Goal: Task Accomplishment & Management: Manage account settings

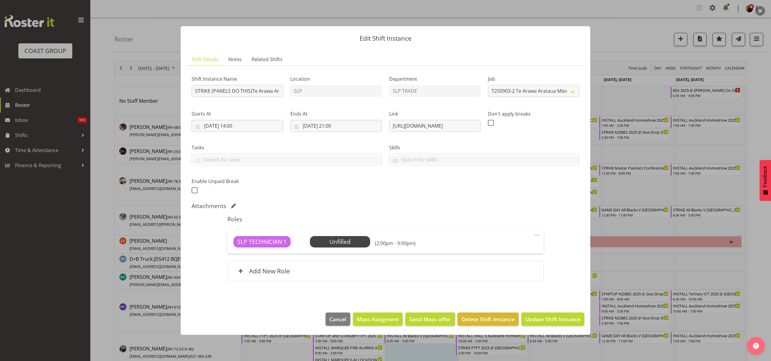
select select "10391"
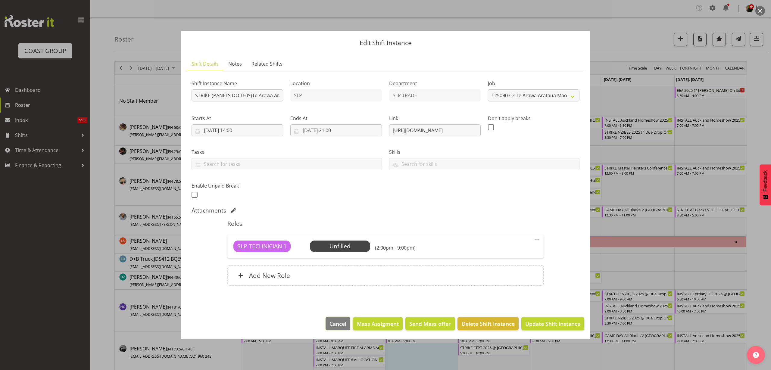
click at [345, 324] on span "Cancel" at bounding box center [337, 324] width 17 height 8
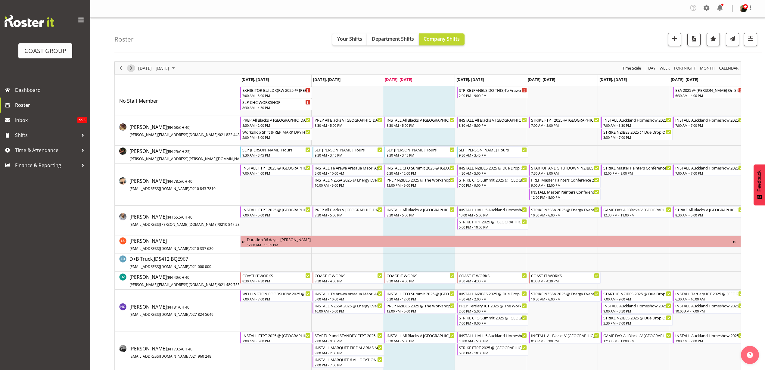
click at [132, 66] on span "Next" at bounding box center [130, 68] width 7 height 8
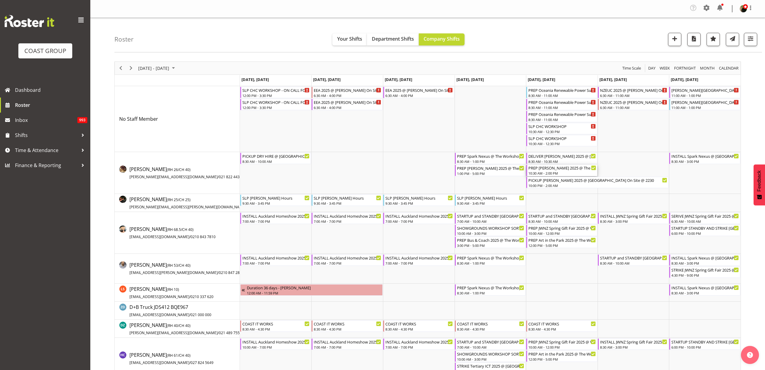
click at [550, 172] on div "10:30 AM - 2:00 PM" at bounding box center [562, 173] width 68 height 5
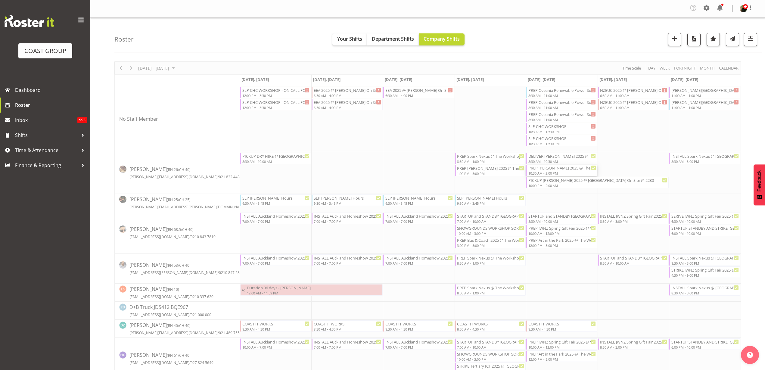
select select
select select "8"
select select "2025"
select select "10"
select select "30"
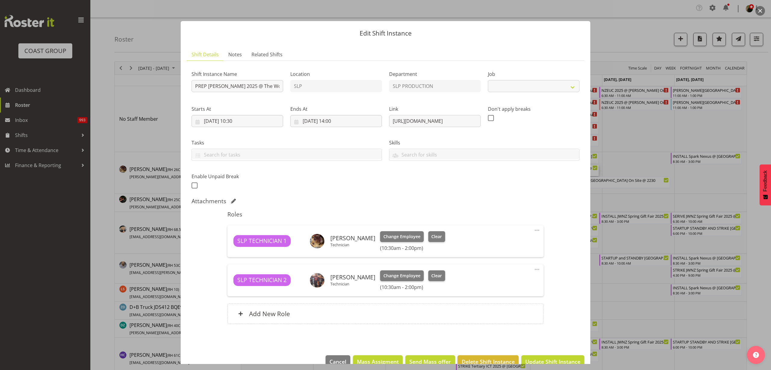
select select "10583"
click at [222, 123] on input "[DATE] 10:30" at bounding box center [237, 121] width 92 height 12
click at [284, 139] on span at bounding box center [285, 138] width 7 height 7
select select "9"
click at [234, 192] on span "14" at bounding box center [232, 192] width 5 height 6
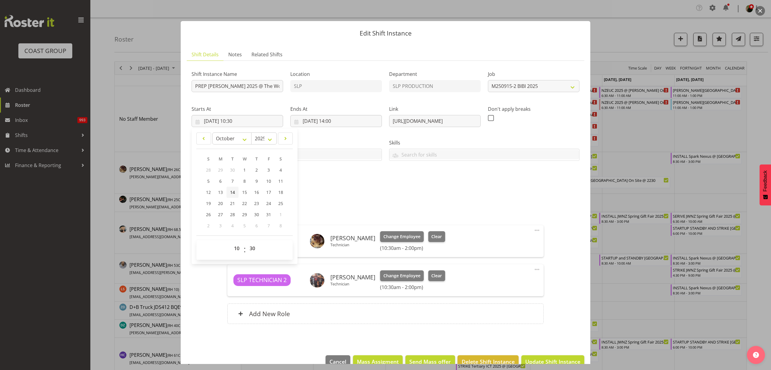
type input "[DATE] 10:30"
click at [320, 122] on input "[DATE] 14:00" at bounding box center [336, 121] width 92 height 12
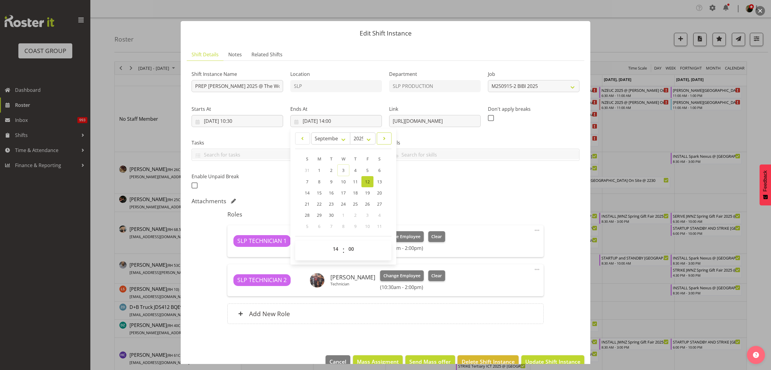
click at [384, 138] on span at bounding box center [383, 138] width 7 height 7
select select "9"
click at [329, 191] on span "14" at bounding box center [331, 192] width 5 height 6
type input "[DATE] 14:00"
click at [561, 361] on span "Update Shift Instance" at bounding box center [552, 362] width 55 height 8
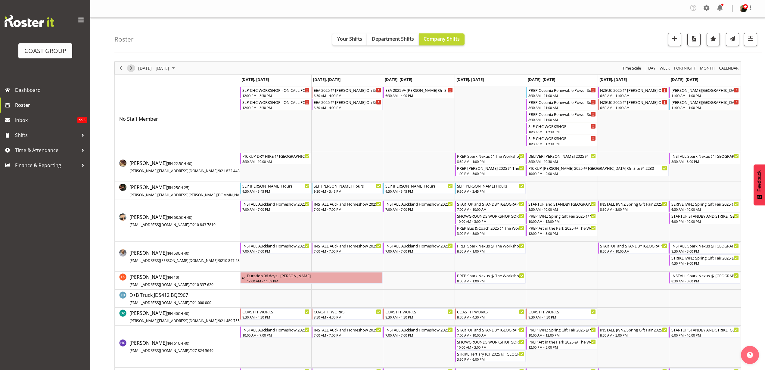
click at [130, 65] on span "Next" at bounding box center [130, 68] width 7 height 8
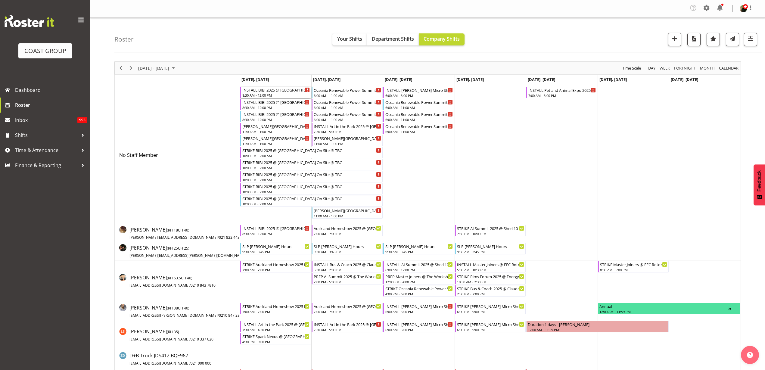
click at [265, 91] on div "INSTALL BIBI 2025 @ [GEOGRAPHIC_DATA] On Site @ TBC" at bounding box center [276, 90] width 68 height 6
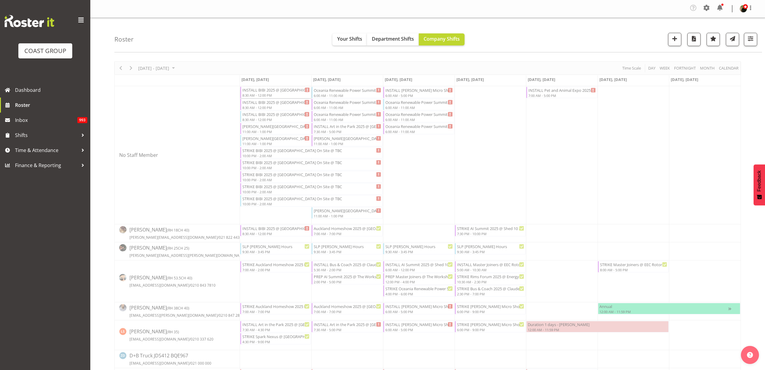
select select
select select "8"
select select "2025"
select select "12"
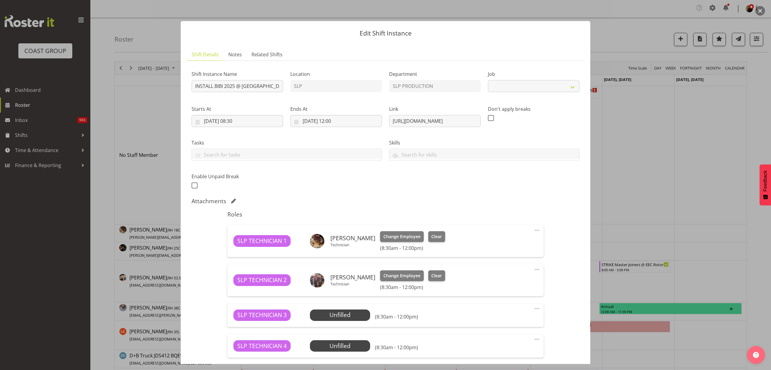
select select "10583"
click at [329, 121] on input "[DATE] 12:00" at bounding box center [336, 121] width 92 height 12
click at [384, 138] on span at bounding box center [383, 138] width 7 height 7
select select "9"
click at [341, 191] on span "15" at bounding box center [343, 192] width 5 height 6
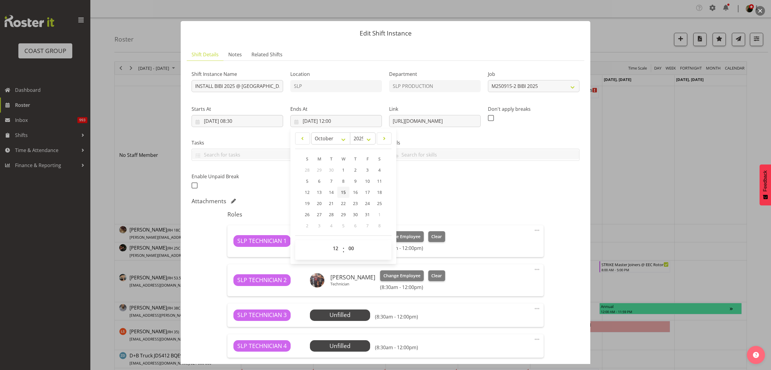
type input "[DATE] 12:00"
click at [250, 121] on input "[DATE] 08:30" at bounding box center [237, 121] width 92 height 12
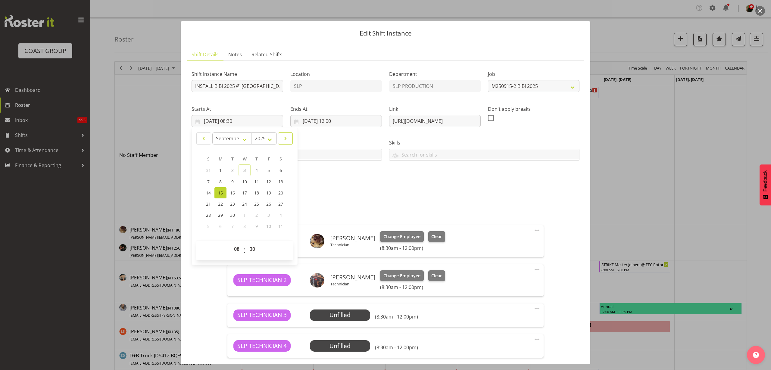
click at [285, 137] on span at bounding box center [285, 138] width 7 height 7
select select "9"
click at [245, 193] on span "15" at bounding box center [244, 192] width 5 height 6
type input "[DATE] 08:30"
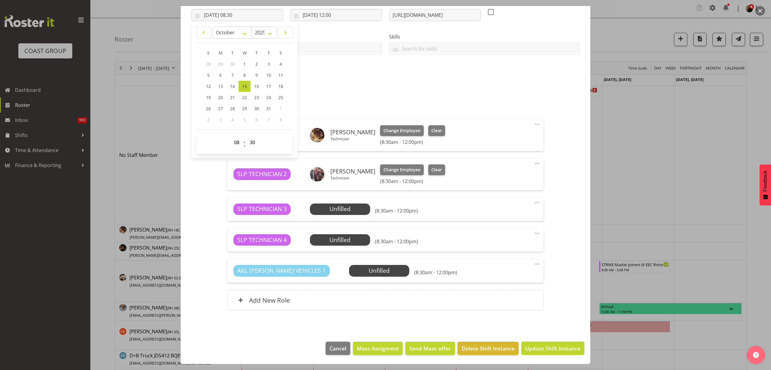
click at [535, 346] on span "Update Shift Instance" at bounding box center [552, 348] width 55 height 8
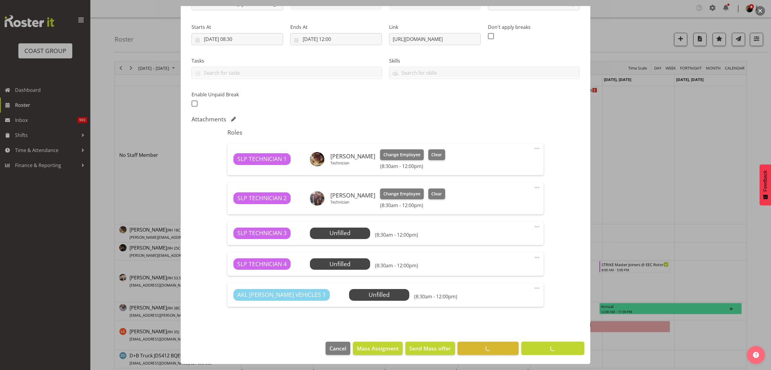
scroll to position [82, 0]
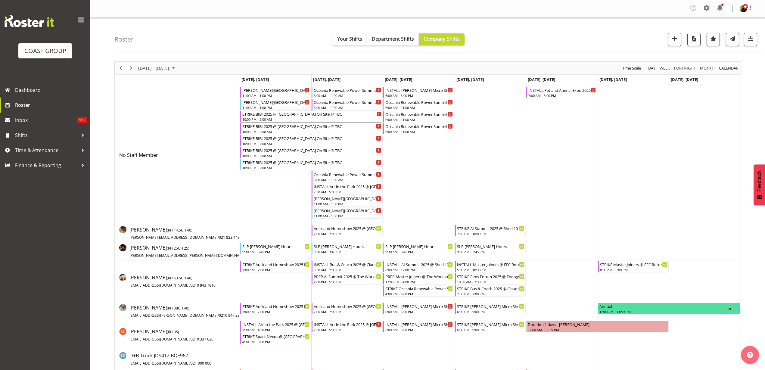
click at [276, 114] on div "STRIKE BIBI 2025 @ [GEOGRAPHIC_DATA] On Site @ TBC" at bounding box center [311, 114] width 139 height 6
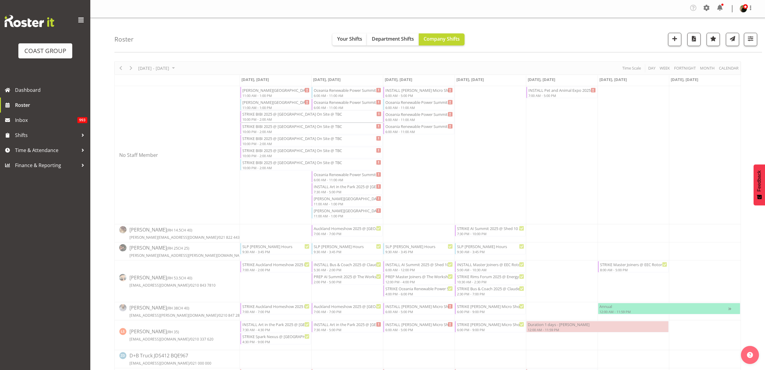
select select
select select "8"
select select "2025"
select select "2"
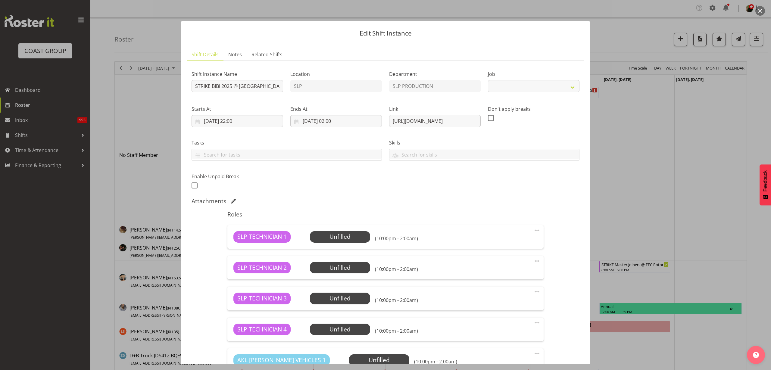
select select "10583"
click at [324, 122] on input "[DATE] 02:00" at bounding box center [336, 121] width 92 height 12
click at [384, 140] on span at bounding box center [383, 138] width 7 height 7
select select "9"
click at [357, 191] on link "16" at bounding box center [355, 192] width 12 height 11
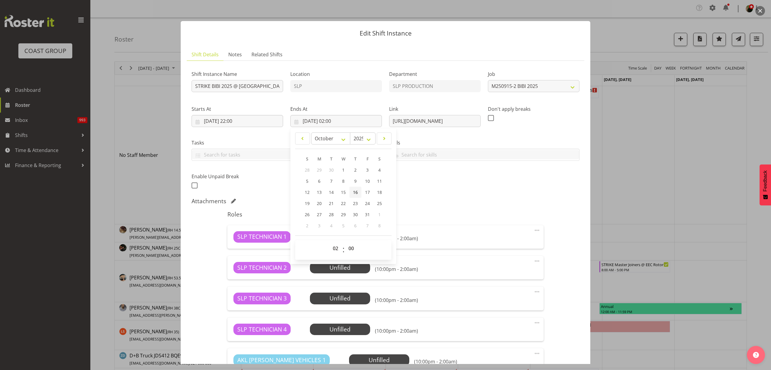
type input "[DATE] 02:00"
click at [234, 121] on input "[DATE] 22:00" at bounding box center [237, 121] width 92 height 12
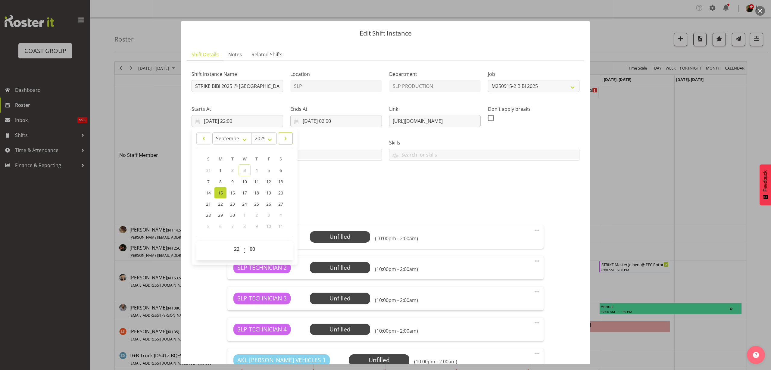
click at [287, 138] on span at bounding box center [285, 138] width 7 height 7
select select "9"
click at [244, 192] on span "15" at bounding box center [244, 192] width 5 height 6
type input "[DATE] 22:00"
click at [509, 197] on div "Attachments" at bounding box center [385, 200] width 388 height 7
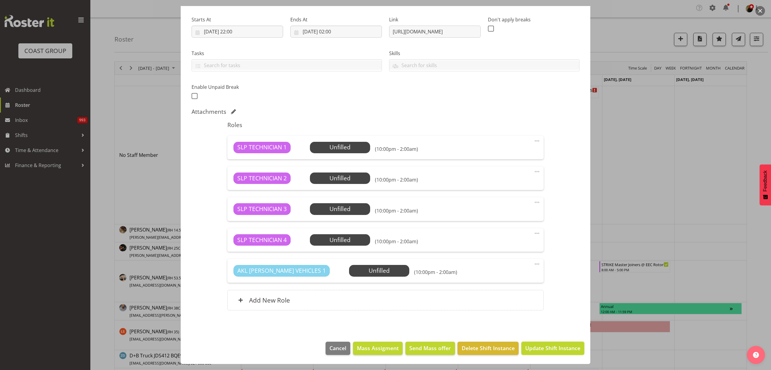
click at [535, 349] on span "Update Shift Instance" at bounding box center [552, 348] width 55 height 8
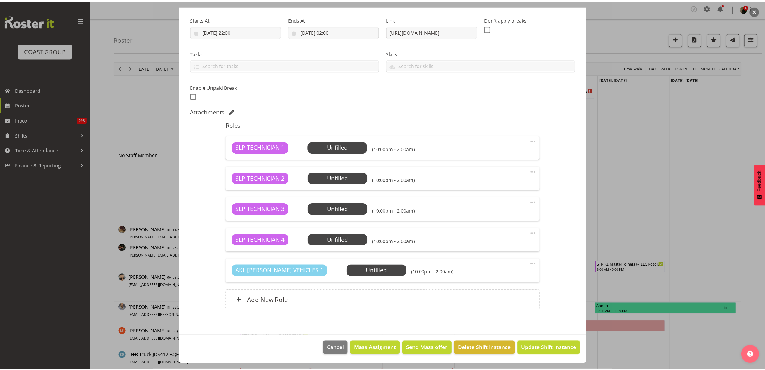
scroll to position [65, 0]
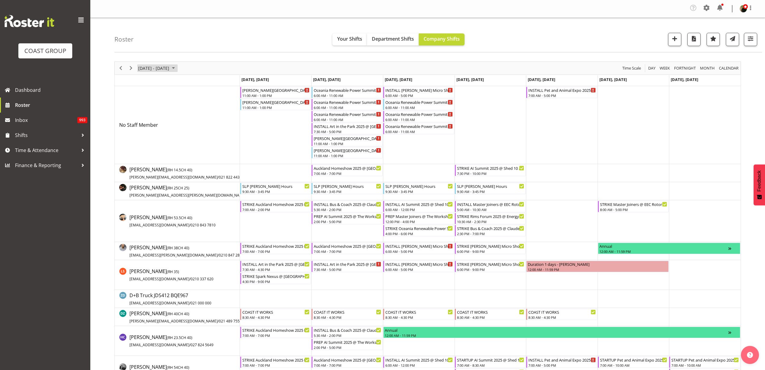
click at [170, 70] on span "[DATE] - [DATE]" at bounding box center [154, 68] width 32 height 8
click at [191, 83] on span "previous month" at bounding box center [190, 83] width 11 height 11
click at [183, 145] on span "29" at bounding box center [183, 144] width 9 height 9
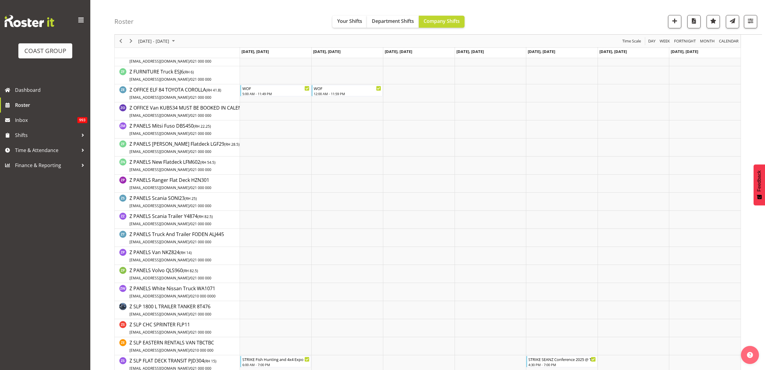
scroll to position [1355, 0]
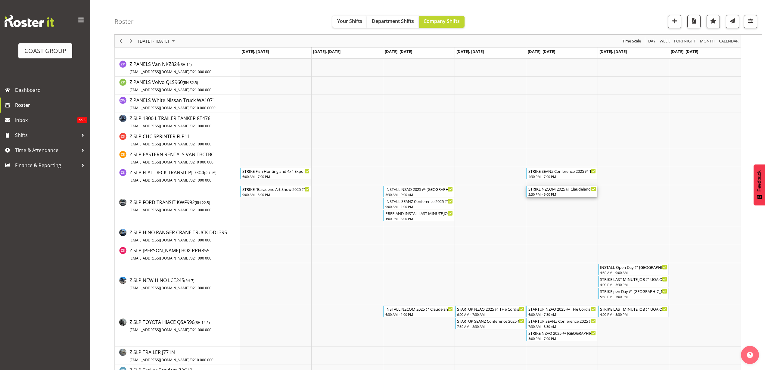
click at [554, 193] on div "2:30 PM - 6:00 PM" at bounding box center [562, 194] width 68 height 5
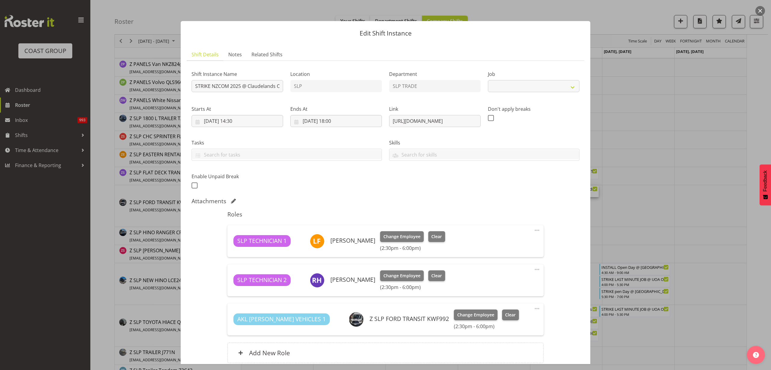
select select "10089"
click at [761, 11] on button "button" at bounding box center [760, 11] width 10 height 10
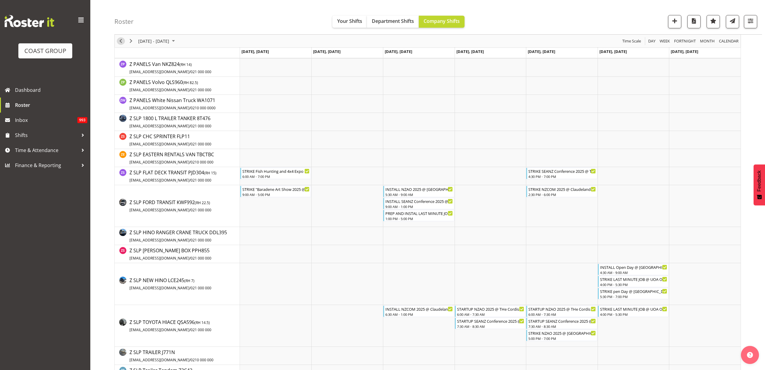
click at [122, 41] on span "Previous" at bounding box center [120, 41] width 7 height 8
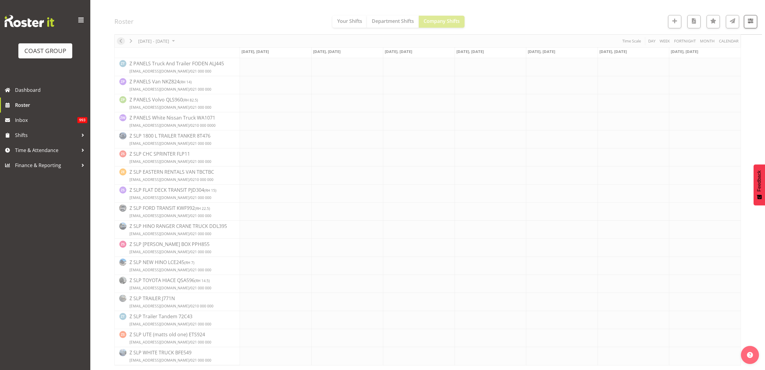
scroll to position [0, 0]
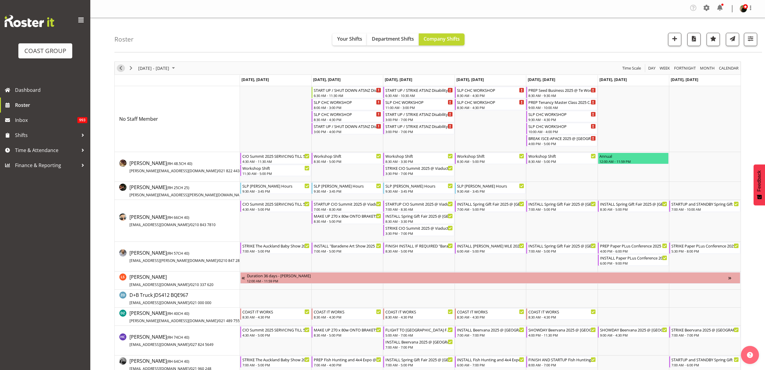
click at [122, 67] on span "Previous" at bounding box center [120, 68] width 7 height 8
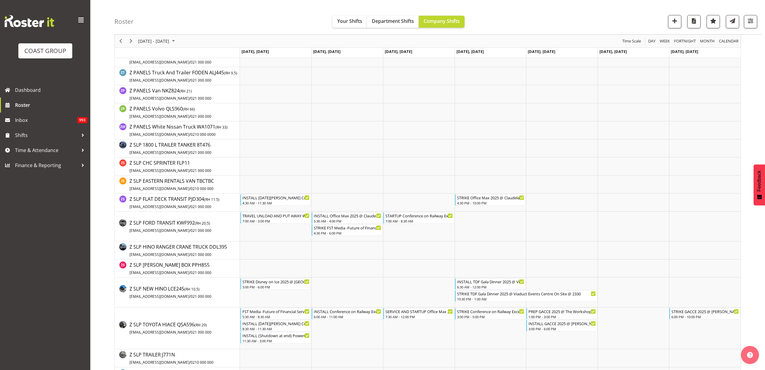
scroll to position [1355, 0]
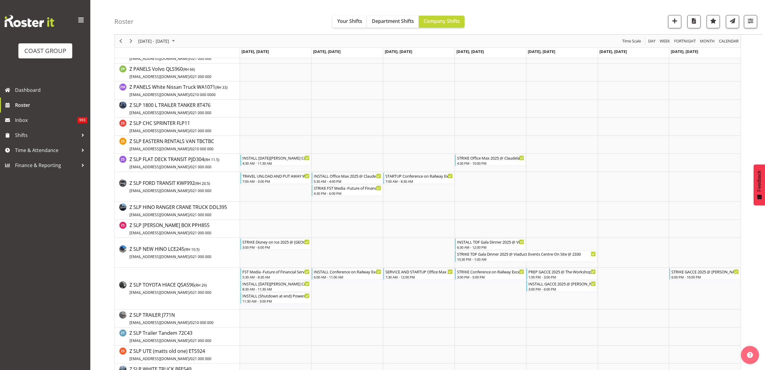
click at [486, 188] on td "Timeline Week of August 15, 2025" at bounding box center [491, 187] width 72 height 30
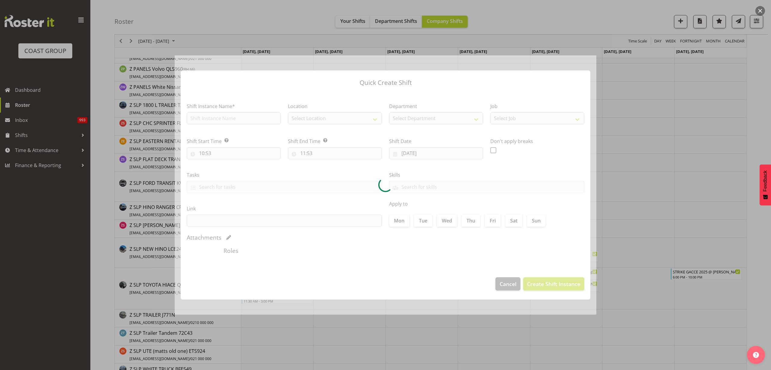
type input "[DATE]"
checkbox input "true"
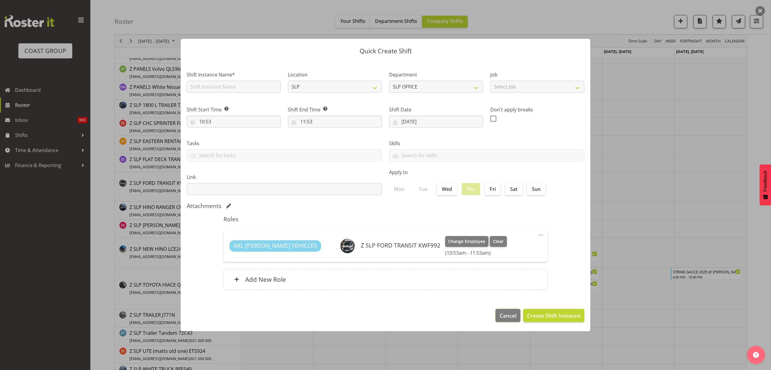
click at [507, 315] on span "Cancel" at bounding box center [507, 316] width 17 height 8
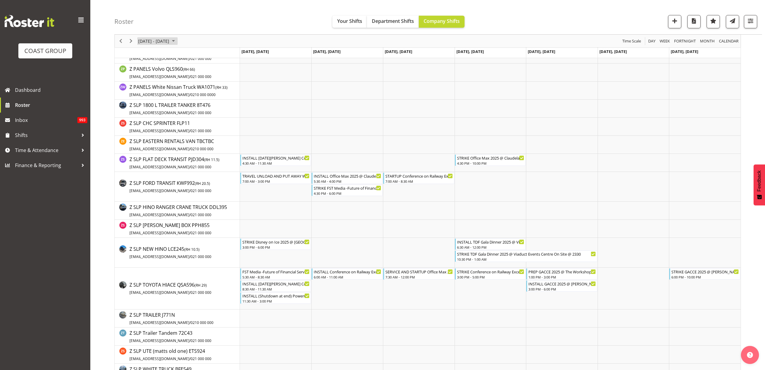
click at [165, 41] on span "[DATE] - [DATE]" at bounding box center [154, 41] width 32 height 8
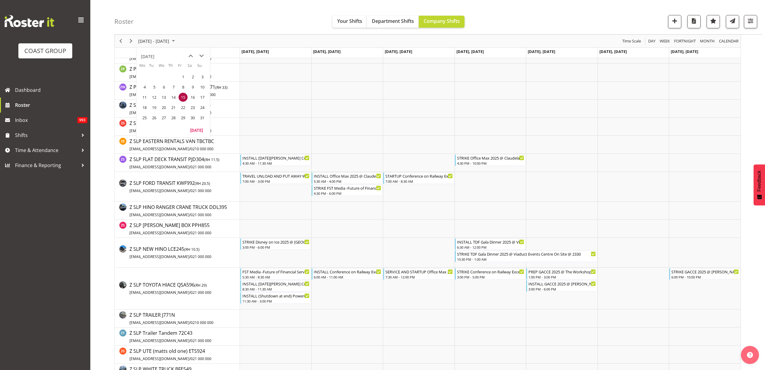
click at [200, 56] on span "next month" at bounding box center [201, 56] width 11 height 11
drag, startPoint x: 183, startPoint y: 96, endPoint x: 325, endPoint y: 126, distance: 145.2
click at [183, 96] on span "19" at bounding box center [183, 97] width 9 height 9
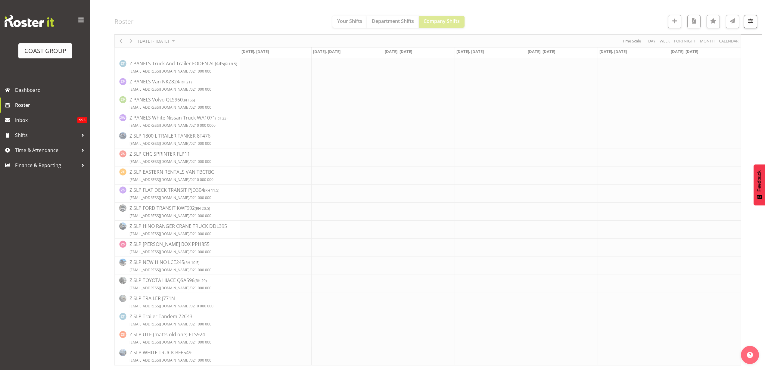
scroll to position [0, 0]
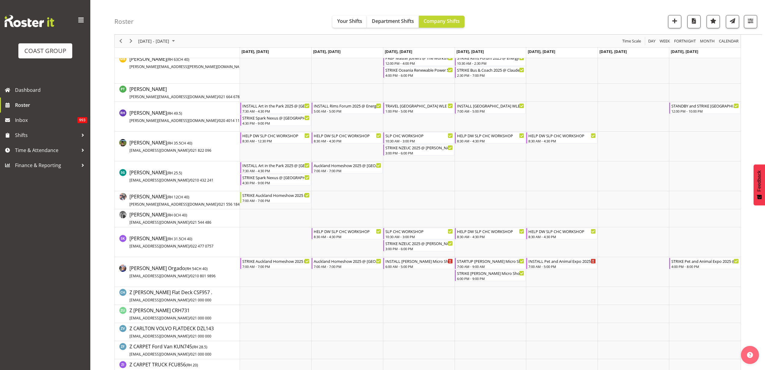
scroll to position [564, 0]
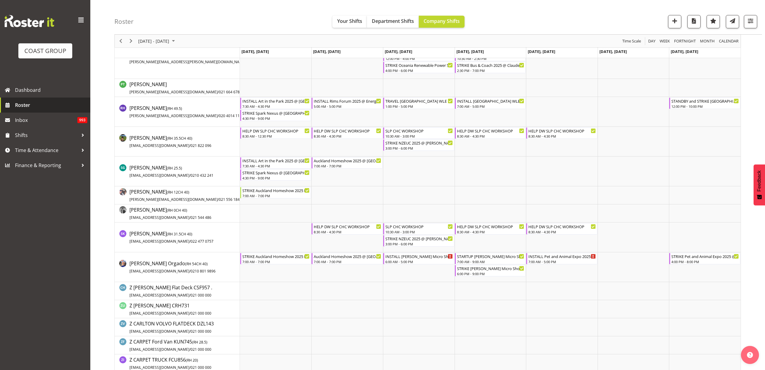
click at [41, 107] on span "Roster" at bounding box center [51, 105] width 72 height 9
